Goal: Task Accomplishment & Management: Complete application form

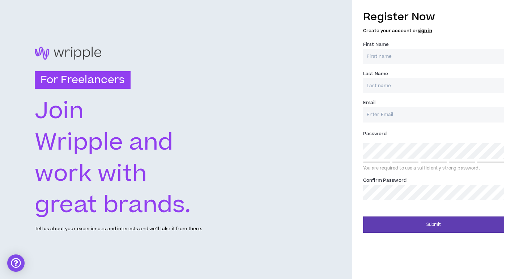
click at [380, 57] on input "First Name *" at bounding box center [433, 57] width 141 height 16
type input "[PERSON_NAME]"
type input "[EMAIL_ADDRESS][DOMAIN_NAME]"
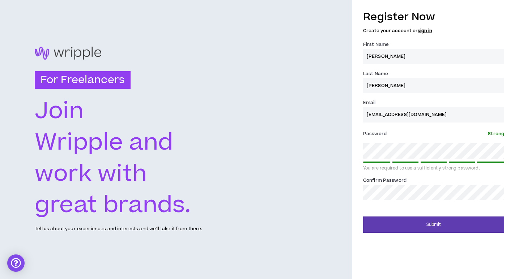
click at [315, 134] on div "For Freelancers Join Wripple and work with great brands. Tell us about your exp…" at bounding box center [257, 139] width 515 height 279
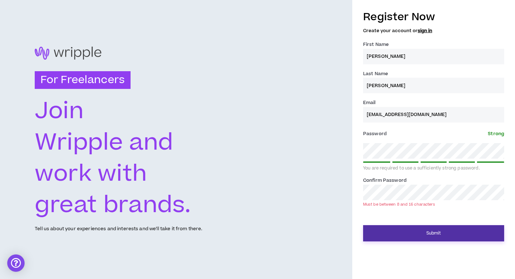
click at [433, 234] on button "Submit" at bounding box center [433, 233] width 141 height 16
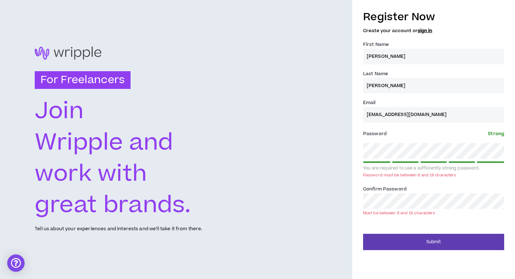
click at [336, 132] on div "For Freelancers Join Wripple and work with great brands. Tell us about your exp…" at bounding box center [257, 139] width 515 height 279
click at [339, 145] on div "For Freelancers Join Wripple and work with great brands. Tell us about your exp…" at bounding box center [257, 139] width 515 height 279
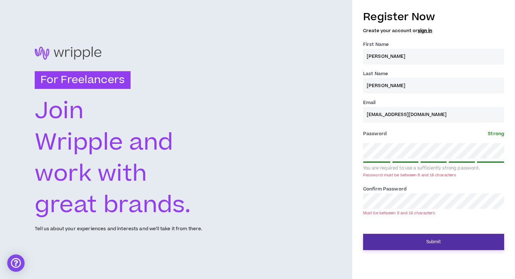
click at [415, 246] on button "Submit" at bounding box center [433, 242] width 141 height 16
